Goal: Task Accomplishment & Management: Complete application form

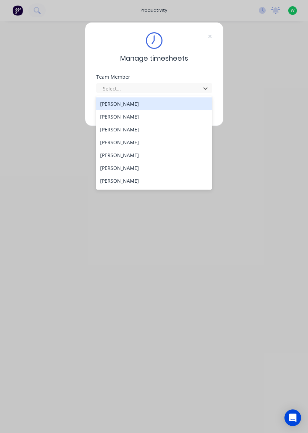
click at [135, 182] on div "[PERSON_NAME]" at bounding box center [154, 180] width 116 height 13
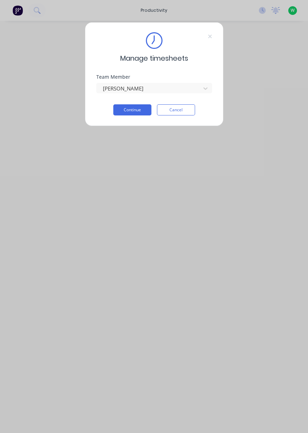
click at [138, 109] on button "Continue" at bounding box center [132, 109] width 38 height 11
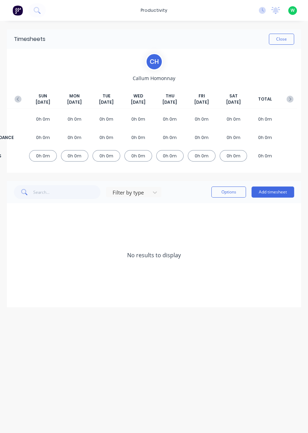
click at [278, 193] on button "Add timesheet" at bounding box center [273, 191] width 43 height 11
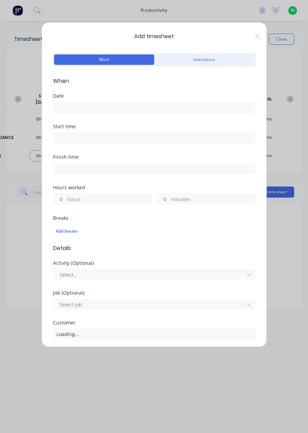
click at [207, 106] on input at bounding box center [154, 107] width 202 height 10
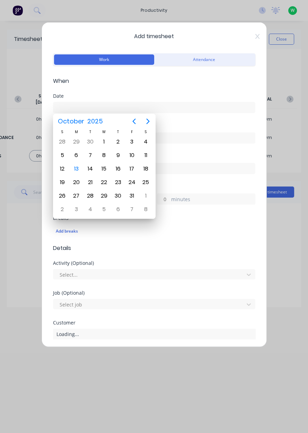
click at [82, 169] on div "13" at bounding box center [76, 168] width 14 height 13
type input "[DATE]"
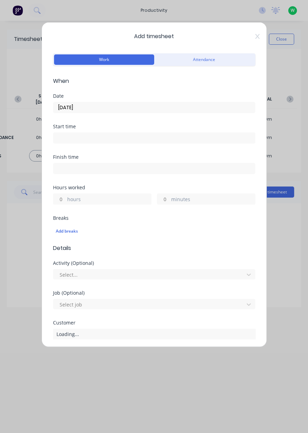
click at [109, 199] on label "hours" at bounding box center [109, 199] width 84 height 9
click at [65, 199] on input "hours" at bounding box center [59, 199] width 12 height 10
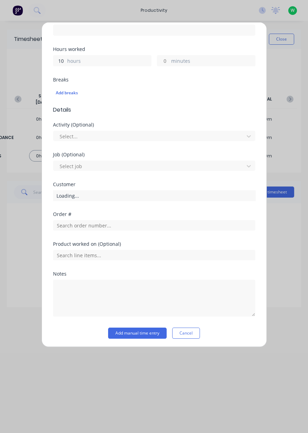
scroll to position [139, 0]
type input "10"
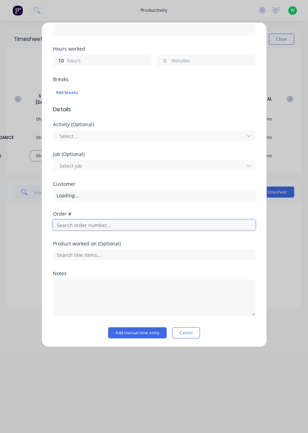
click at [120, 223] on input "text" at bounding box center [154, 225] width 202 height 10
type input "17943"
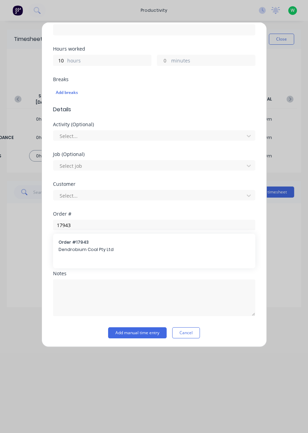
click at [71, 251] on span "Dendrobium Coal Pty Ltd" at bounding box center [154, 249] width 191 height 6
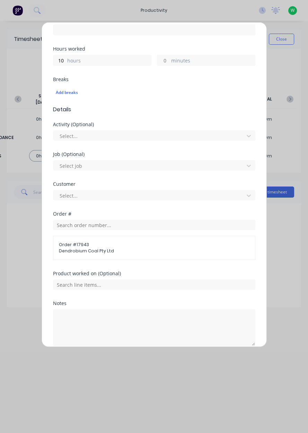
scroll to position [168, 0]
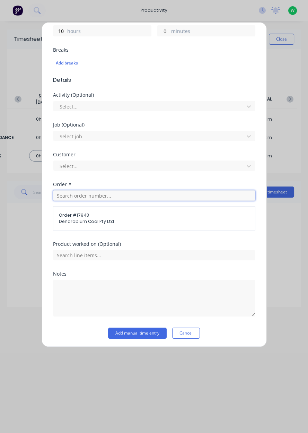
click at [75, 195] on input "text" at bounding box center [154, 195] width 202 height 10
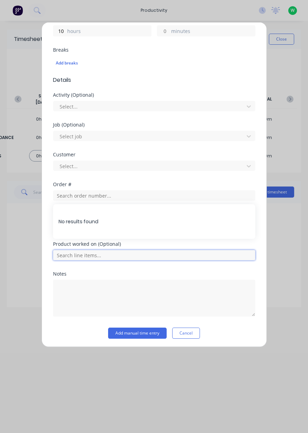
click at [117, 251] on input "text" at bounding box center [154, 255] width 202 height 10
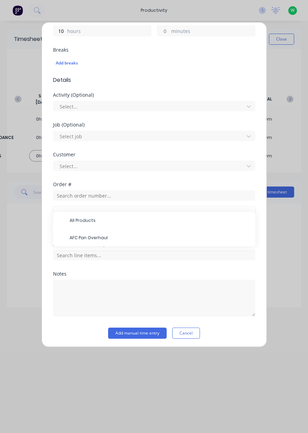
click at [112, 235] on span "AFC Pan Overhaul" at bounding box center [160, 238] width 180 height 6
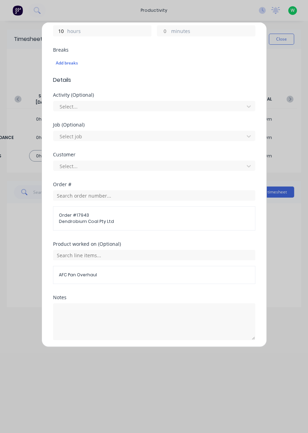
scroll to position [192, 0]
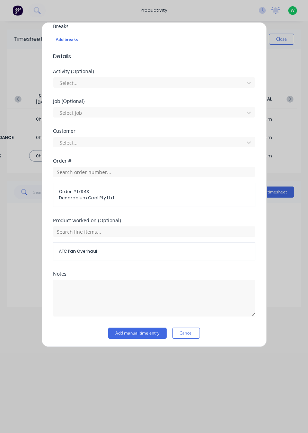
click at [133, 333] on button "Add manual time entry" at bounding box center [137, 332] width 59 height 11
